Goal: Check status

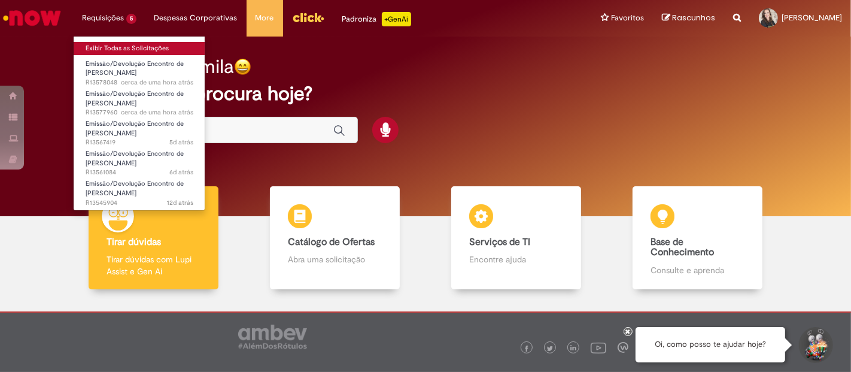
click at [124, 48] on link "Exibir Todas as Solicitações" at bounding box center [140, 48] width 132 height 13
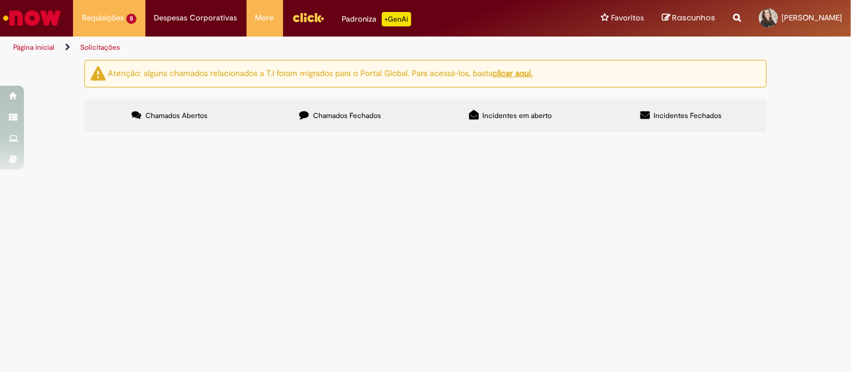
scroll to position [42, 0]
click at [0, 0] on span "Boa tarde! Gentileza seguir com o Encontro de Contas com o fornecedor. ND assin…" at bounding box center [0, 0] width 0 height 0
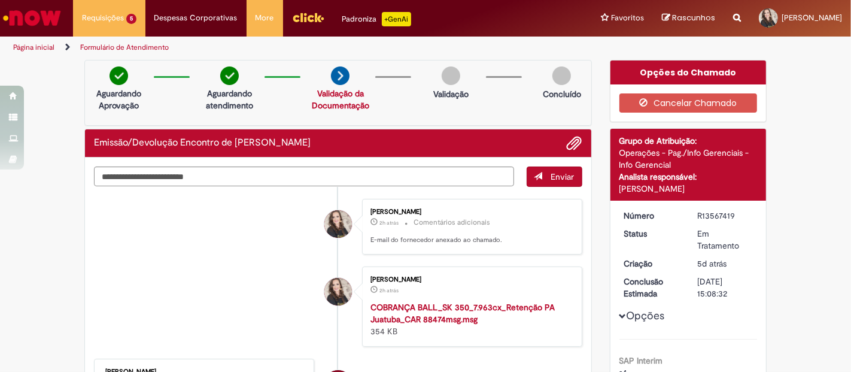
drag, startPoint x: 690, startPoint y: 215, endPoint x: 736, endPoint y: 212, distance: 46.2
click at [736, 212] on dd "R13567419" at bounding box center [725, 215] width 74 height 12
copy div "R13567419"
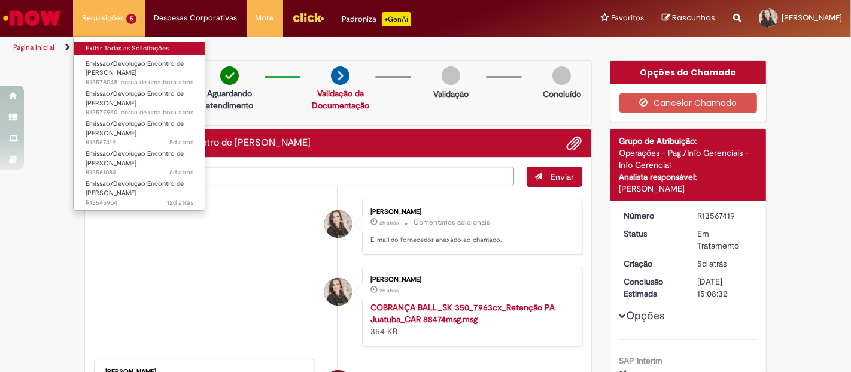
click at [96, 44] on link "Exibir Todas as Solicitações" at bounding box center [140, 48] width 132 height 13
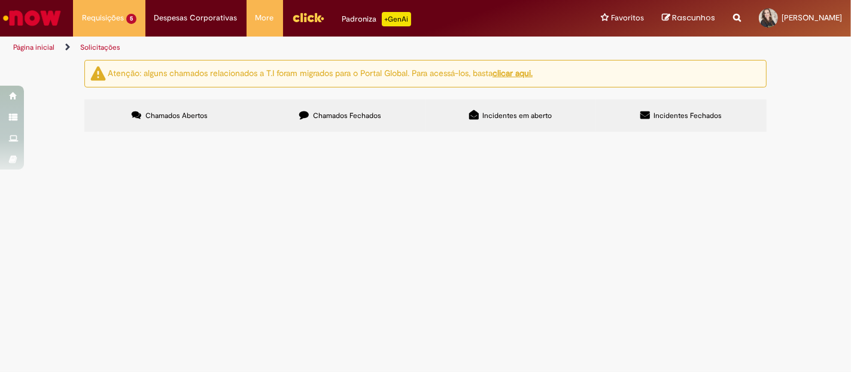
scroll to position [42, 0]
click at [0, 0] on span "Boa tarde! Gentileza seguir com o Encontro de Contas com o fornecedor. Document…" at bounding box center [0, 0] width 0 height 0
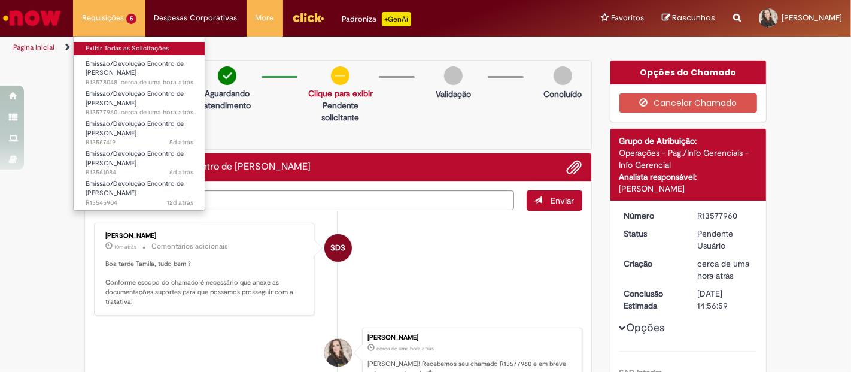
click at [142, 53] on link "Exibir Todas as Solicitações" at bounding box center [140, 48] width 132 height 13
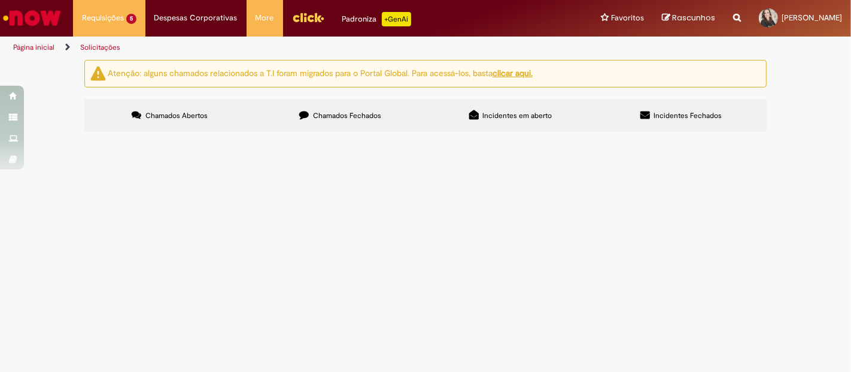
scroll to position [42, 0]
click at [0, 0] on td "Emissão/Devolução Encontro de [PERSON_NAME]" at bounding box center [0, 0] width 0 height 0
click at [0, 0] on span "Emissão/Devolução Encontro de [PERSON_NAME]" at bounding box center [0, 0] width 0 height 0
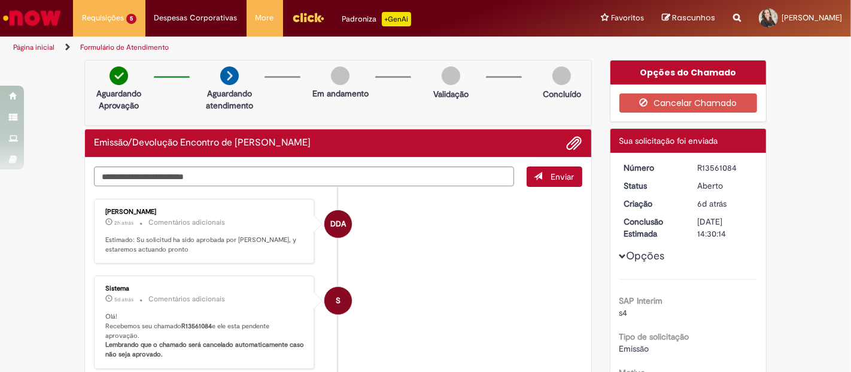
drag, startPoint x: 693, startPoint y: 166, endPoint x: 735, endPoint y: 166, distance: 42.5
click at [735, 166] on div "R13561084" at bounding box center [725, 168] width 56 height 12
copy div "R13561084"
